Goal: Task Accomplishment & Management: Complete application form

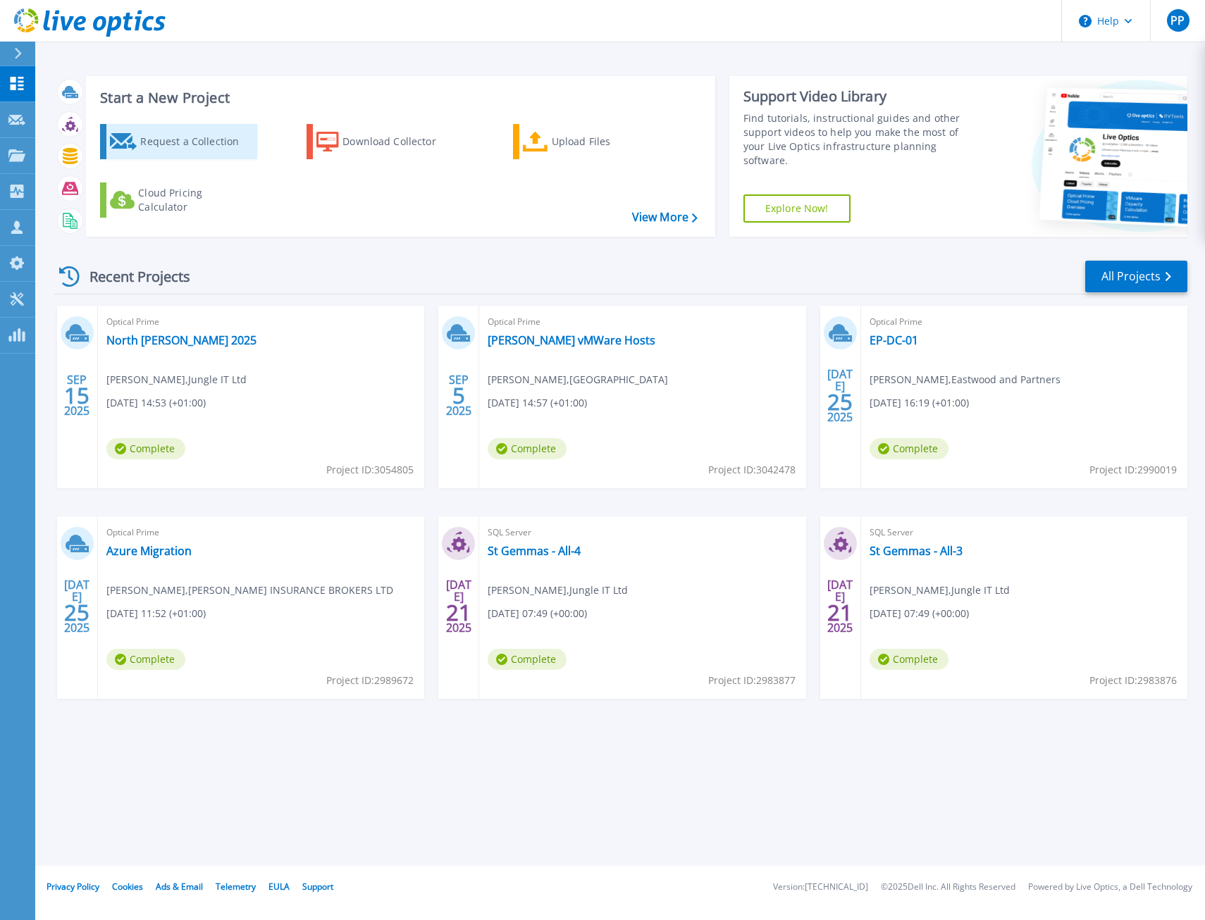
click at [188, 143] on div "Request a Collection" at bounding box center [196, 142] width 113 height 28
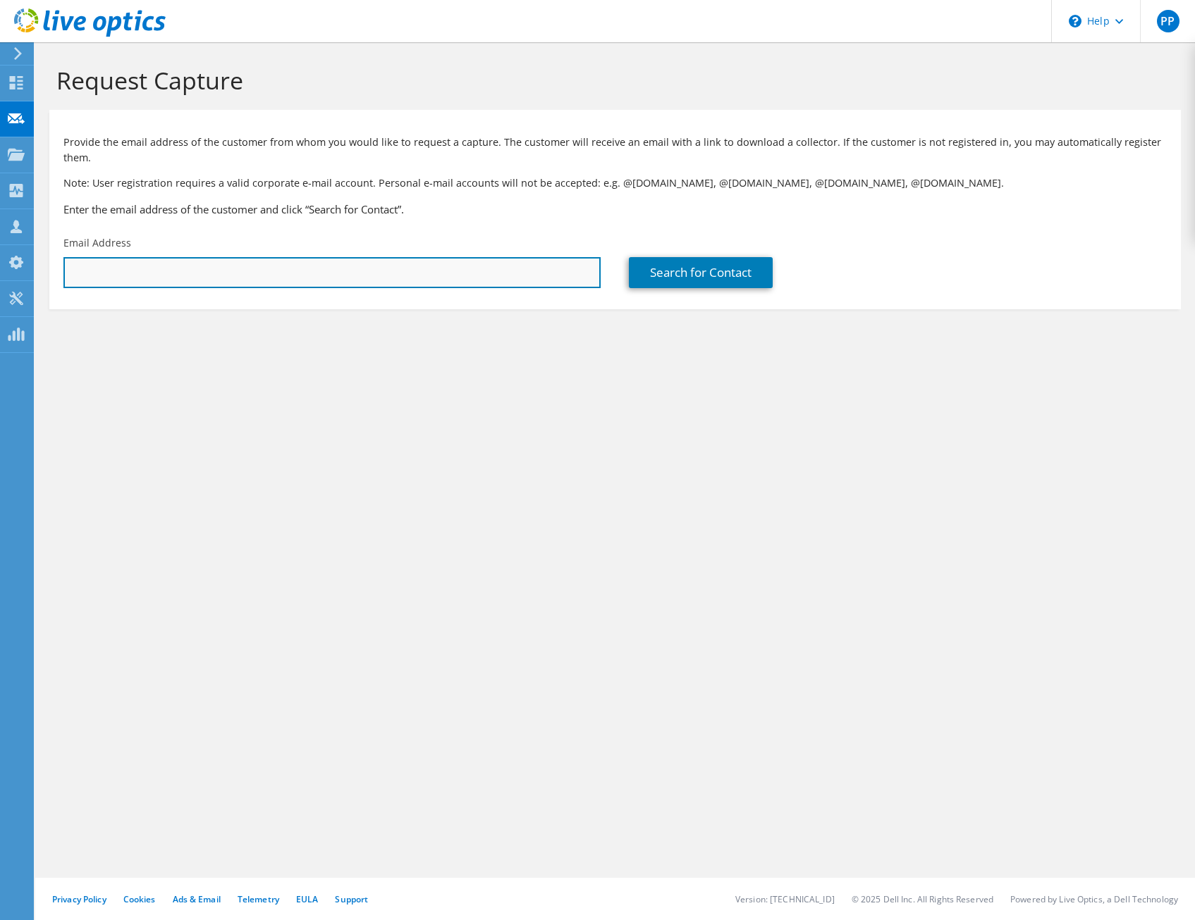
click at [147, 281] on input "text" at bounding box center [331, 272] width 537 height 31
click at [223, 274] on input "text" at bounding box center [331, 272] width 537 height 31
paste input "I.Hails@ashville.co.uk"
type input "I.Hails@ashville.co.uk"
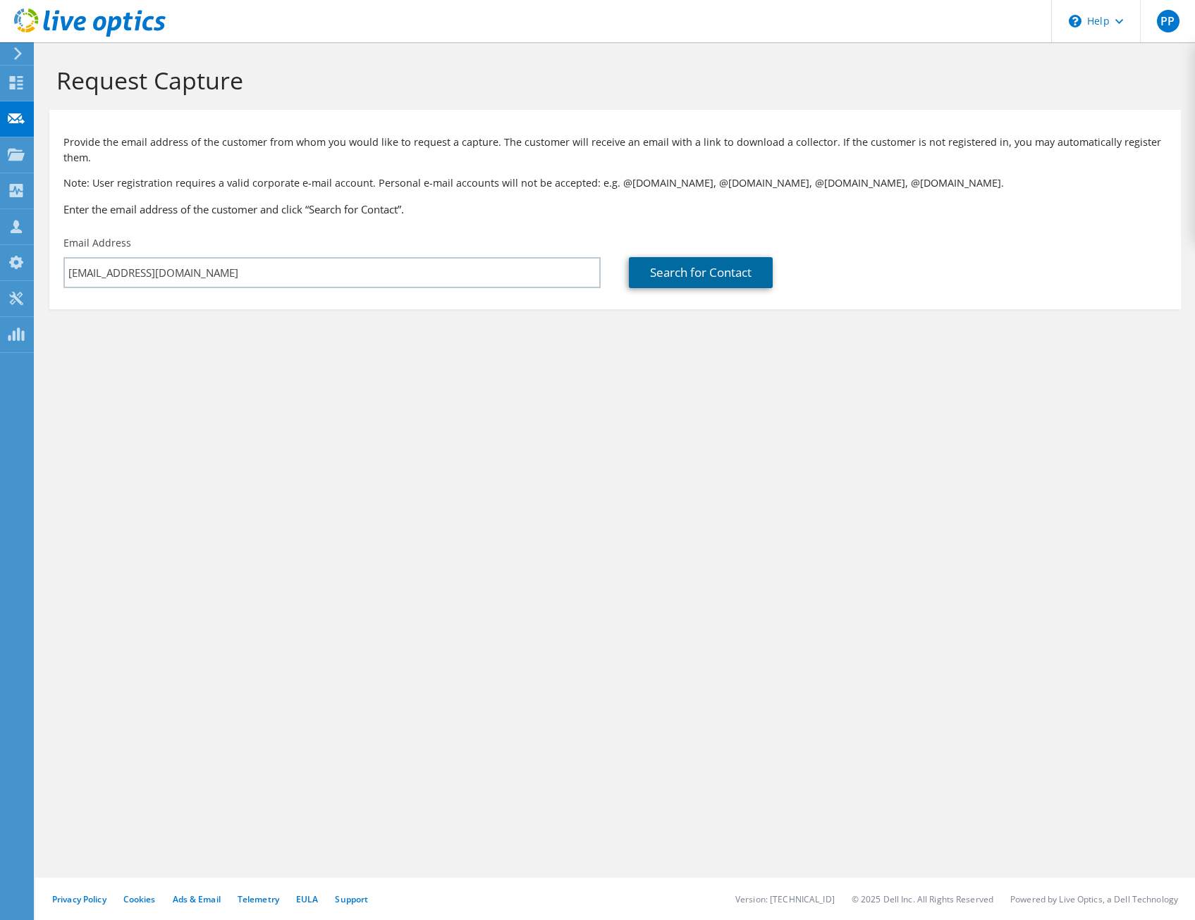
click at [659, 273] on link "Search for Contact" at bounding box center [701, 272] width 144 height 31
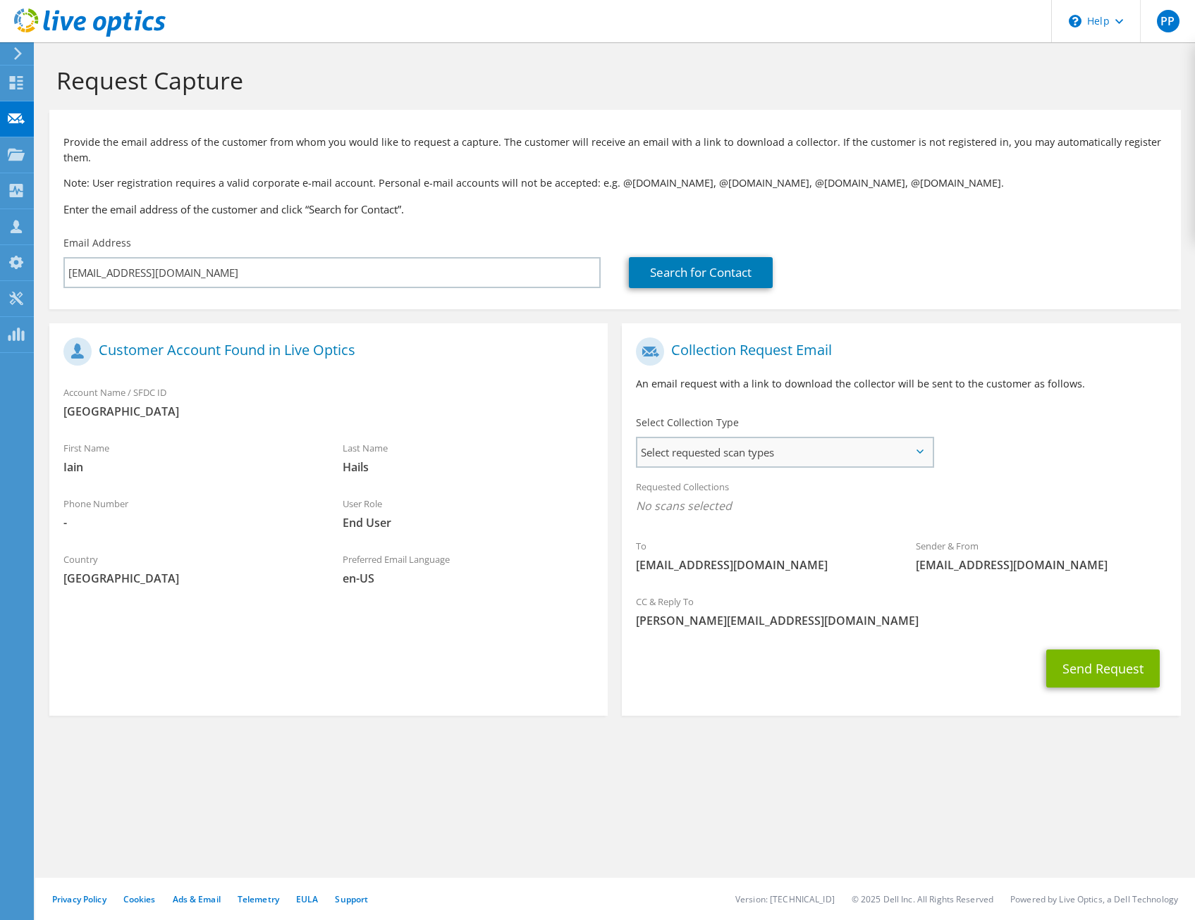
click at [846, 450] on span "Select requested scan types" at bounding box center [784, 452] width 295 height 28
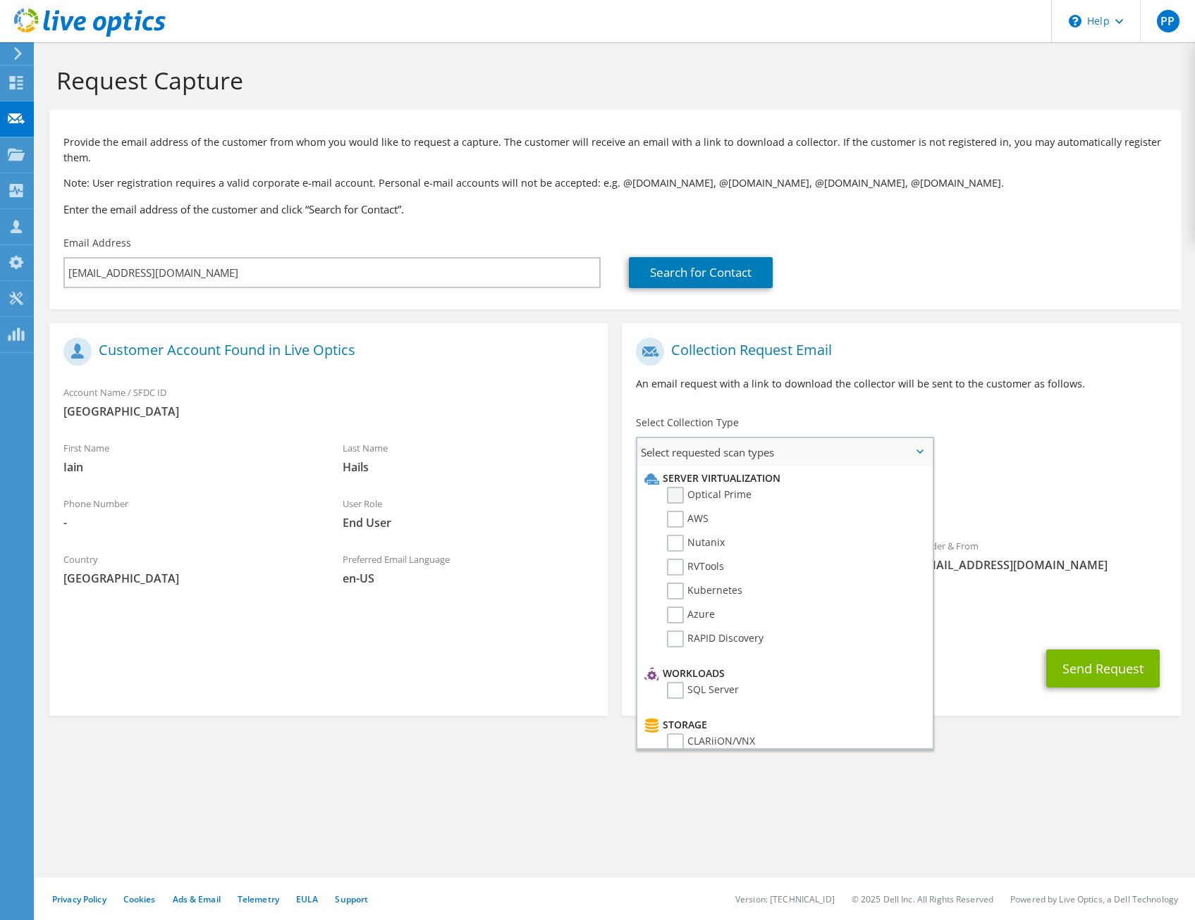
click at [734, 494] on label "Optical Prime" at bounding box center [709, 495] width 85 height 17
click at [0, 0] on input "Optical Prime" at bounding box center [0, 0] width 0 height 0
click at [1171, 536] on div "Sender & From liveoptics@liveoptics.com" at bounding box center [1040, 560] width 279 height 49
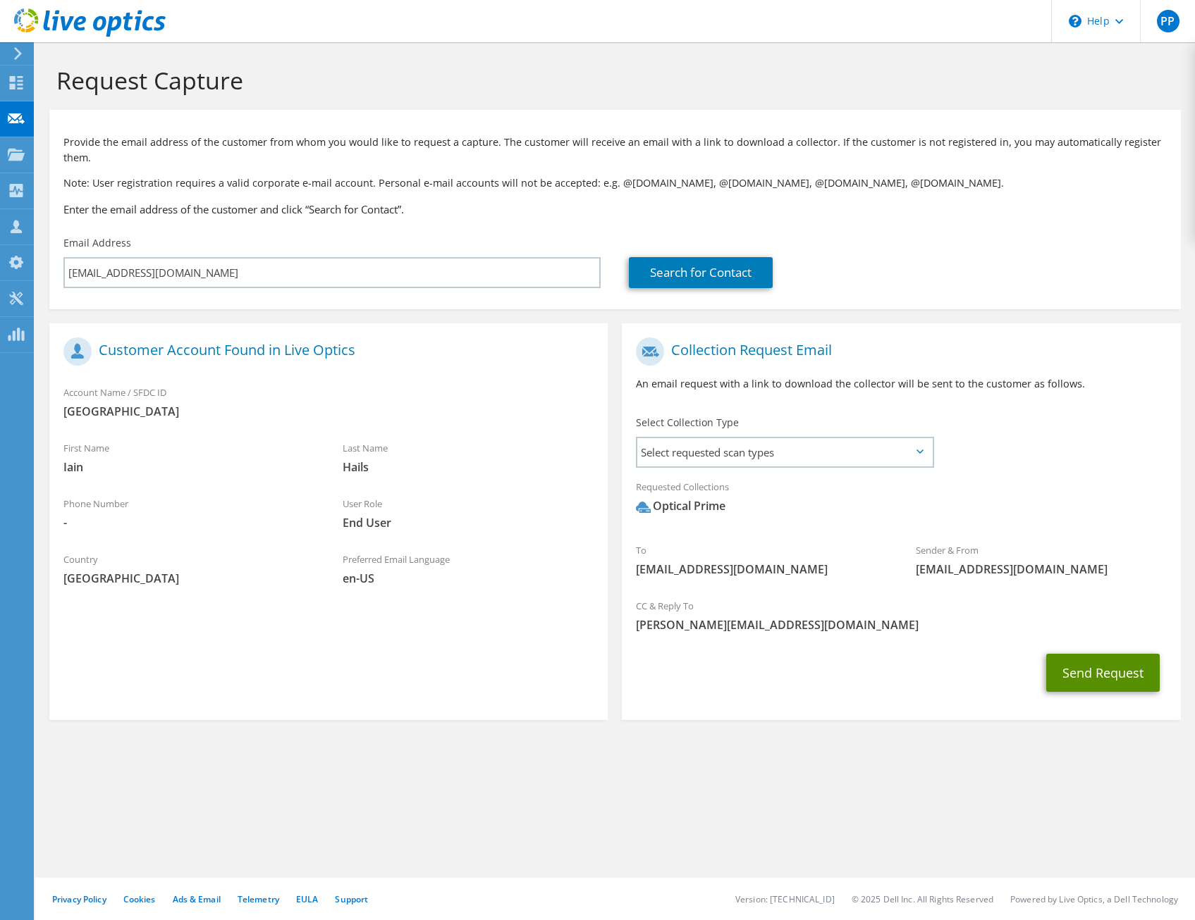
click at [1097, 674] on button "Send Request" at bounding box center [1102, 673] width 113 height 38
